Goal: Find specific page/section: Find specific page/section

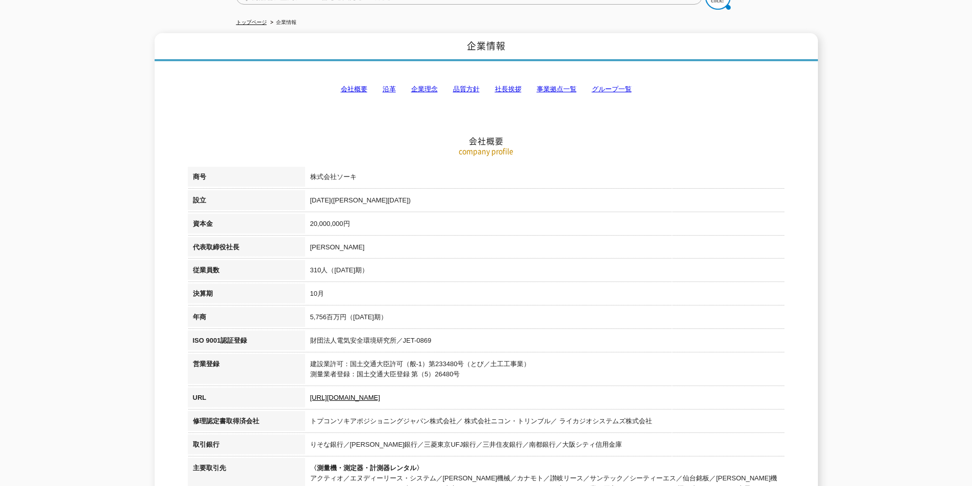
scroll to position [102, 0]
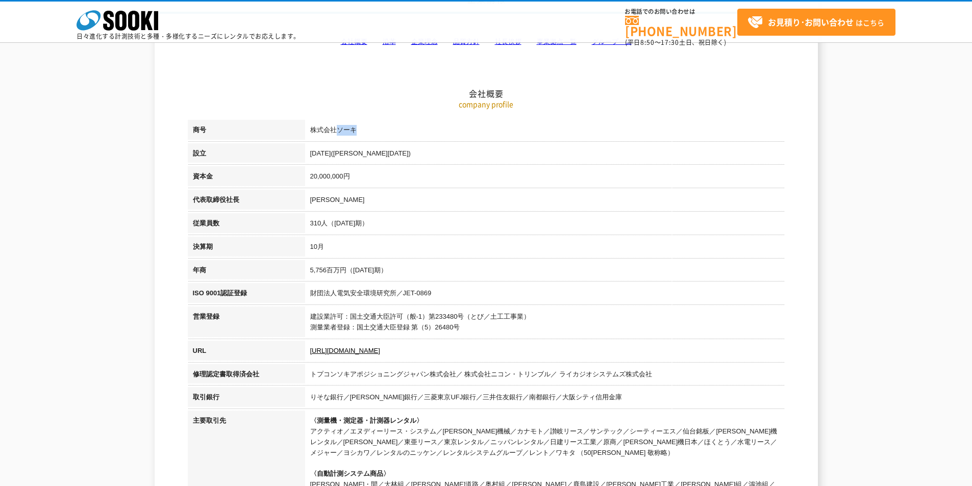
drag, startPoint x: 339, startPoint y: 129, endPoint x: 367, endPoint y: 132, distance: 28.7
click at [367, 132] on td "株式会社ソーキ" at bounding box center [545, 131] width 480 height 23
copy td "ソーキ"
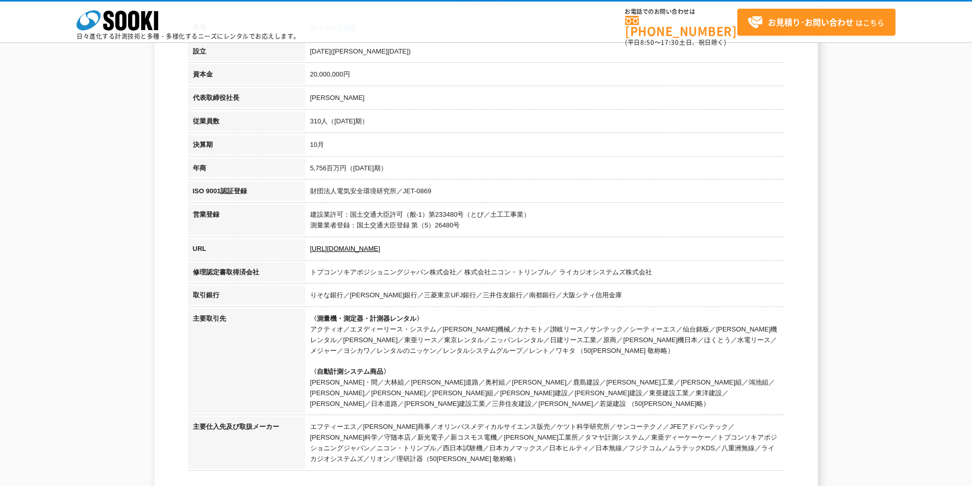
scroll to position [0, 0]
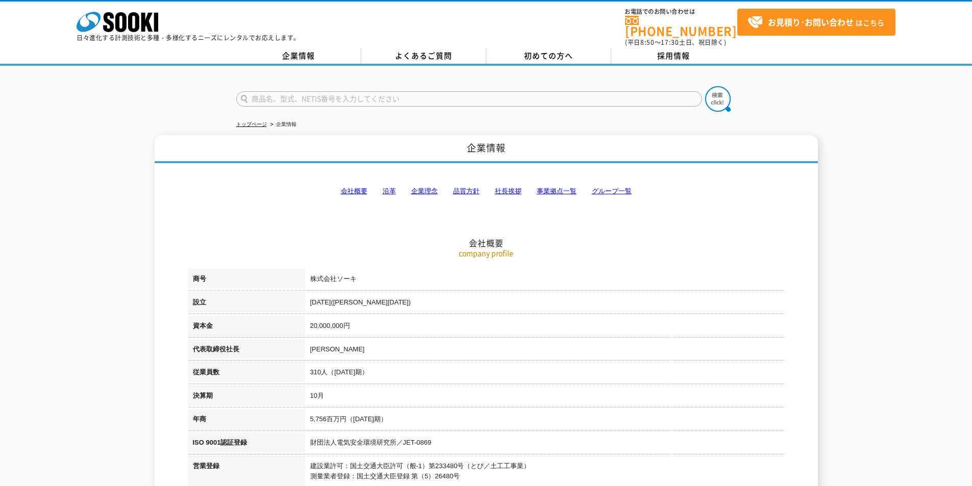
click at [360, 178] on h2 "会社概要" at bounding box center [486, 192] width 597 height 113
click at [357, 187] on link "会社概要" at bounding box center [354, 191] width 27 height 8
click at [331, 48] on link "企業情報" at bounding box center [298, 55] width 125 height 15
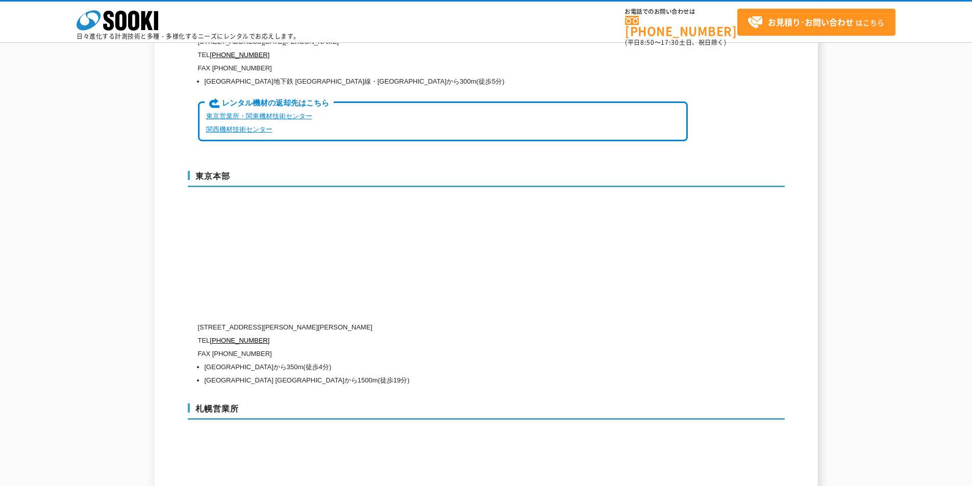
scroll to position [2551, 0]
